Goal: Book appointment/travel/reservation

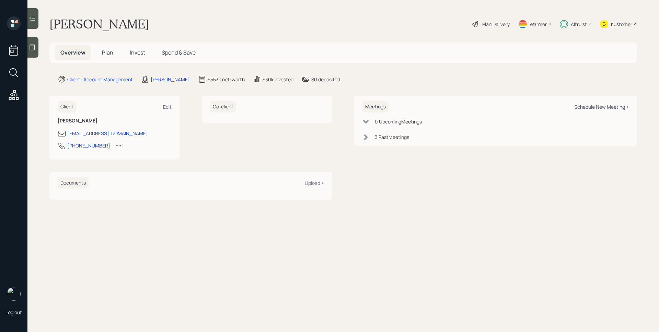
click at [592, 105] on div "Schedule New Meeting +" at bounding box center [601, 107] width 55 height 7
select select "d946c976-65aa-4529-ac9d-02c4f1114fc0"
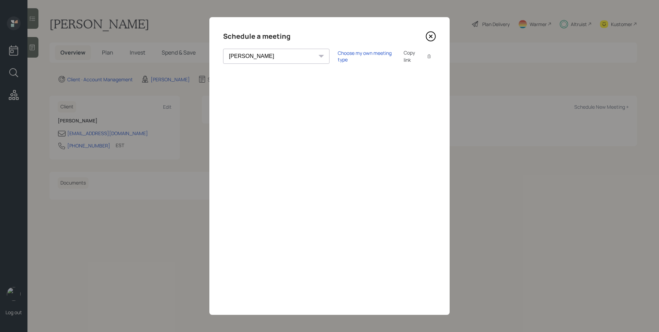
drag, startPoint x: 432, startPoint y: 36, endPoint x: 428, endPoint y: 20, distance: 17.2
click at [432, 36] on icon at bounding box center [430, 36] width 10 height 10
